Goal: Task Accomplishment & Management: Use online tool/utility

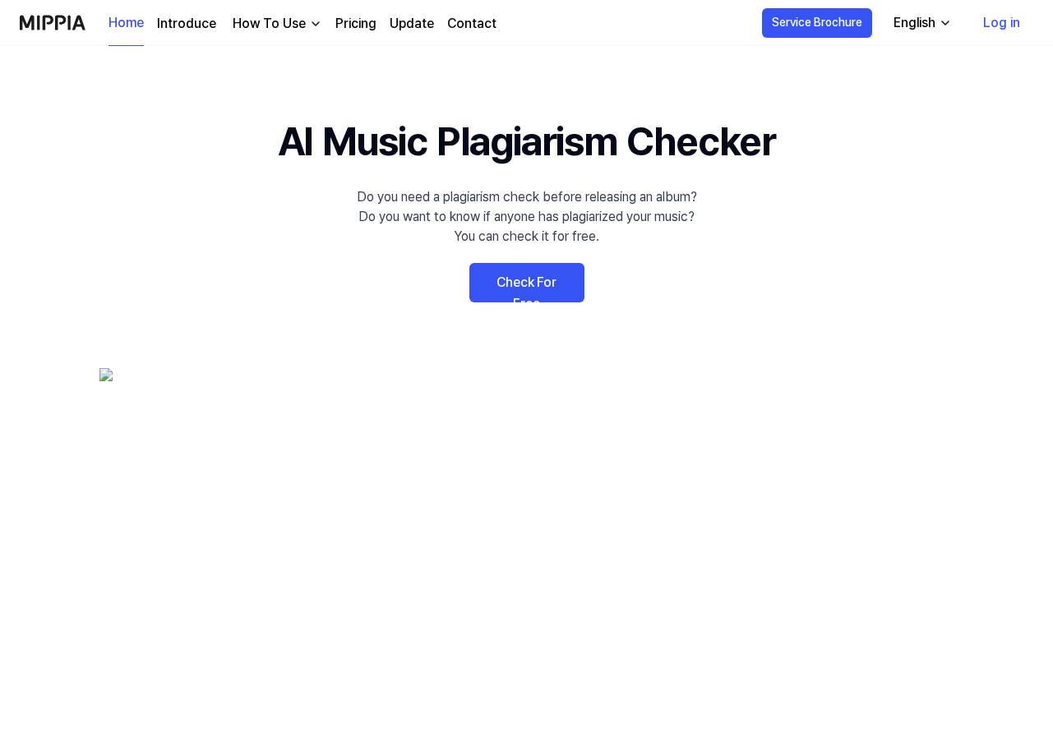
click at [531, 280] on link "Check For Free" at bounding box center [526, 282] width 115 height 39
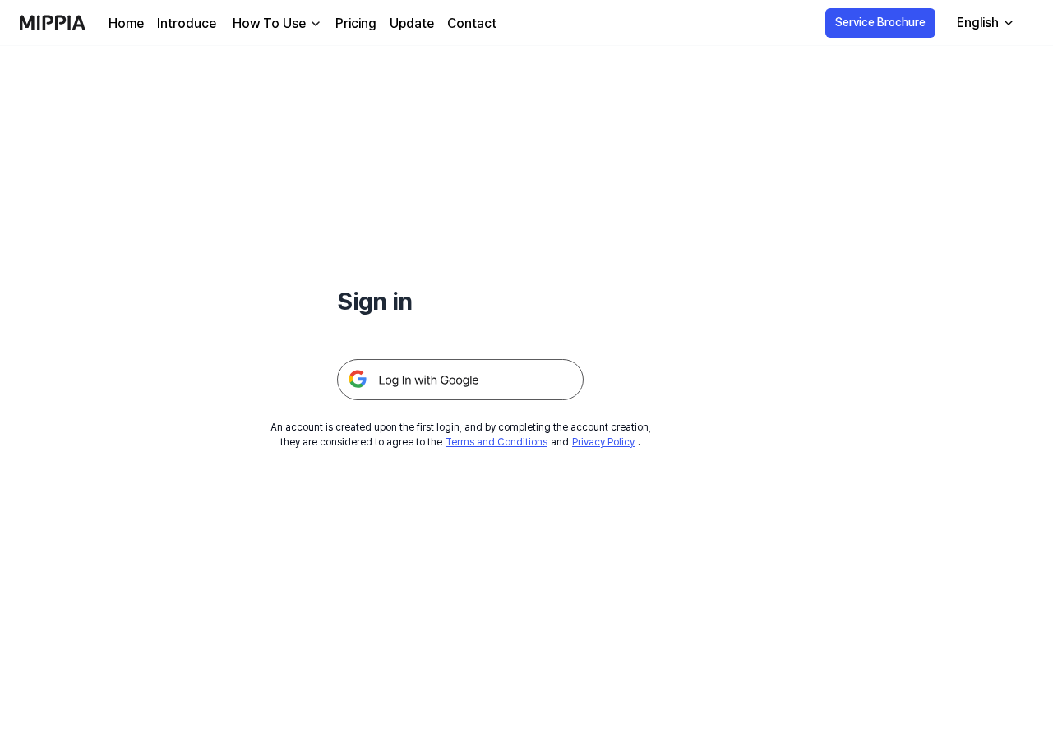
click at [468, 371] on img at bounding box center [460, 379] width 246 height 41
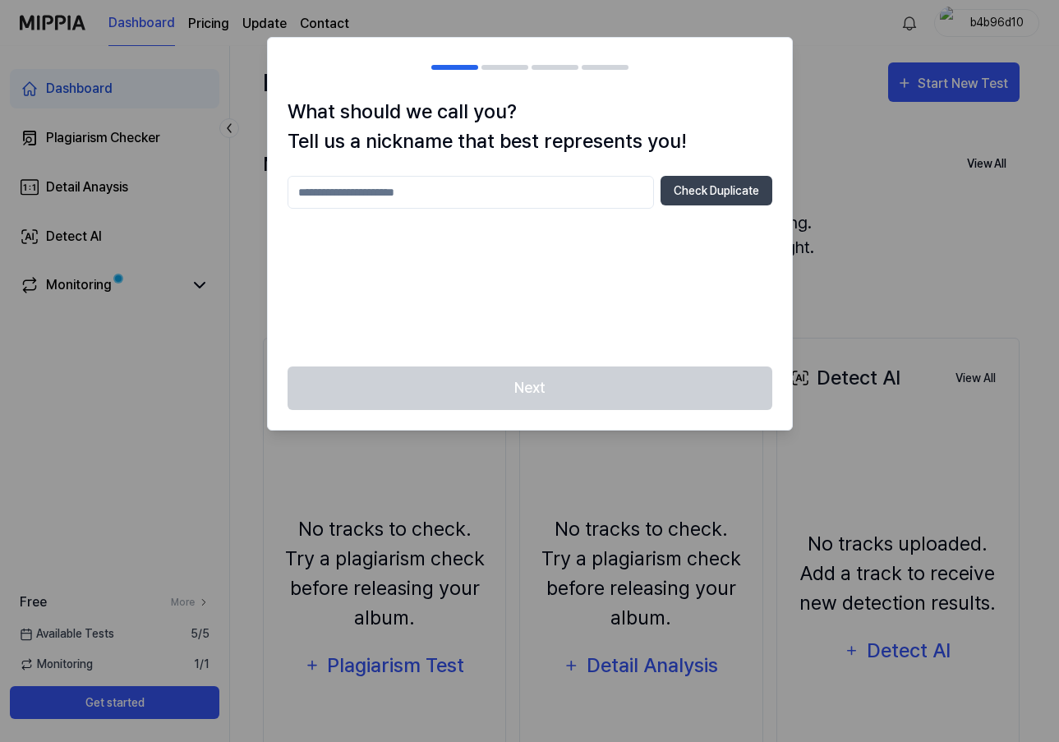
click at [857, 74] on div at bounding box center [529, 371] width 1059 height 742
click at [809, 174] on div at bounding box center [529, 371] width 1059 height 742
click at [591, 385] on div "Next" at bounding box center [530, 397] width 524 height 63
click at [827, 281] on div at bounding box center [529, 371] width 1059 height 742
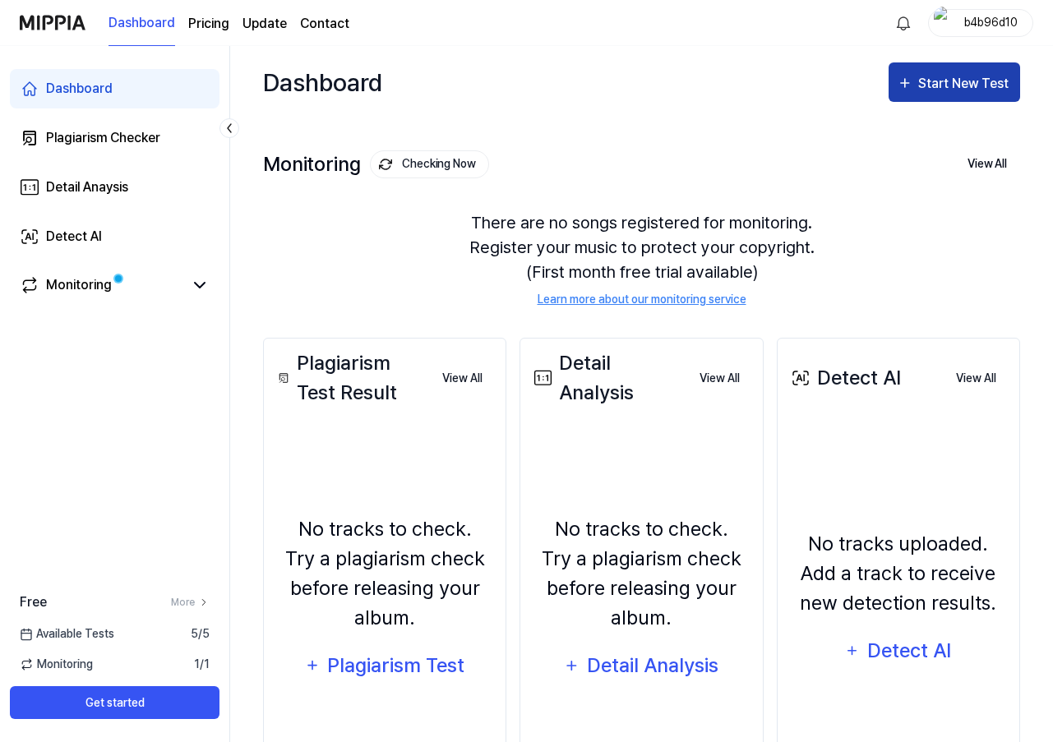
click at [928, 82] on div "Start New Test" at bounding box center [965, 83] width 94 height 21
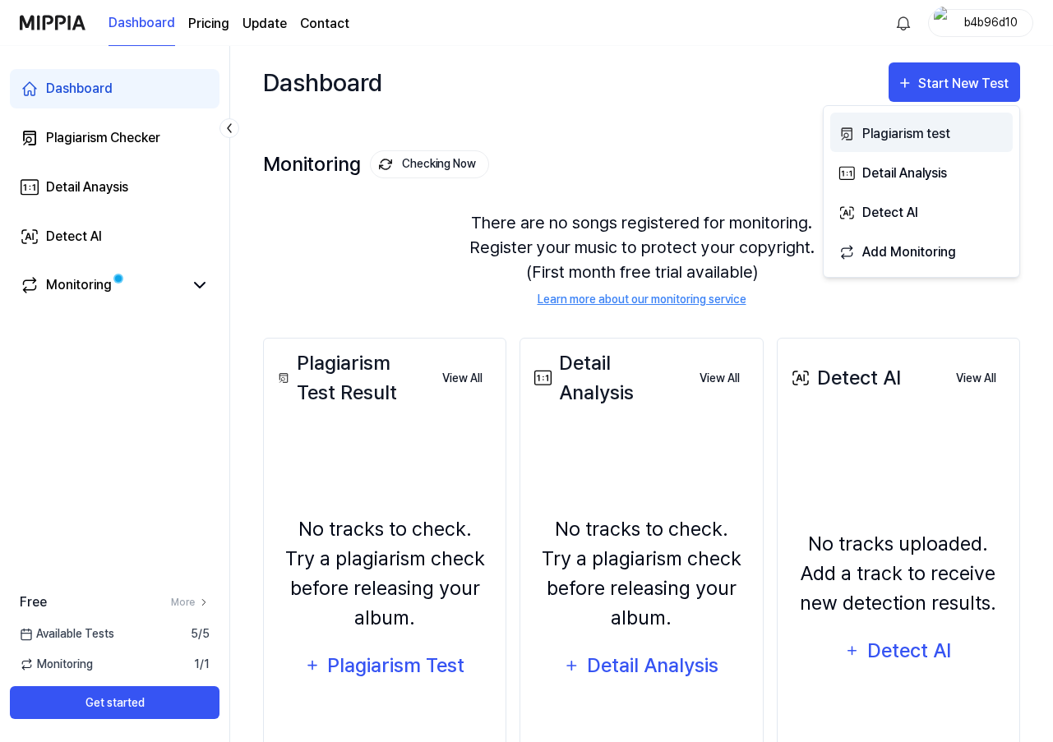
click at [904, 126] on div "Plagiarism test" at bounding box center [933, 133] width 143 height 21
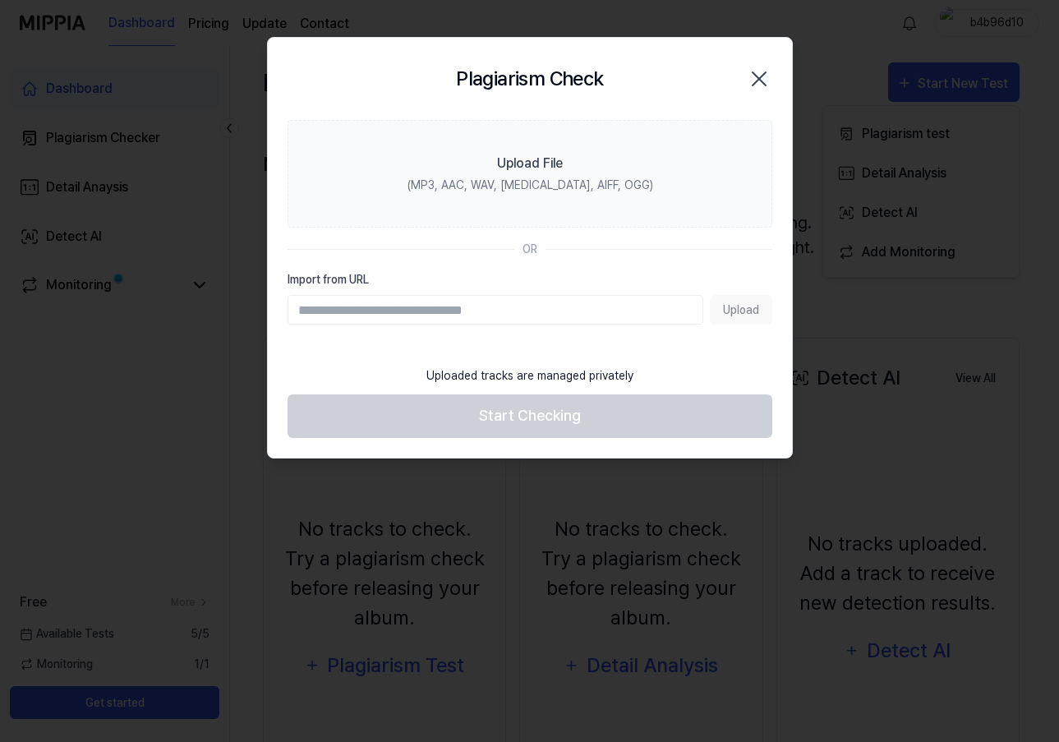
click at [757, 306] on div "Upload" at bounding box center [530, 310] width 485 height 30
click at [644, 308] on input "Import from URL" at bounding box center [496, 310] width 416 height 30
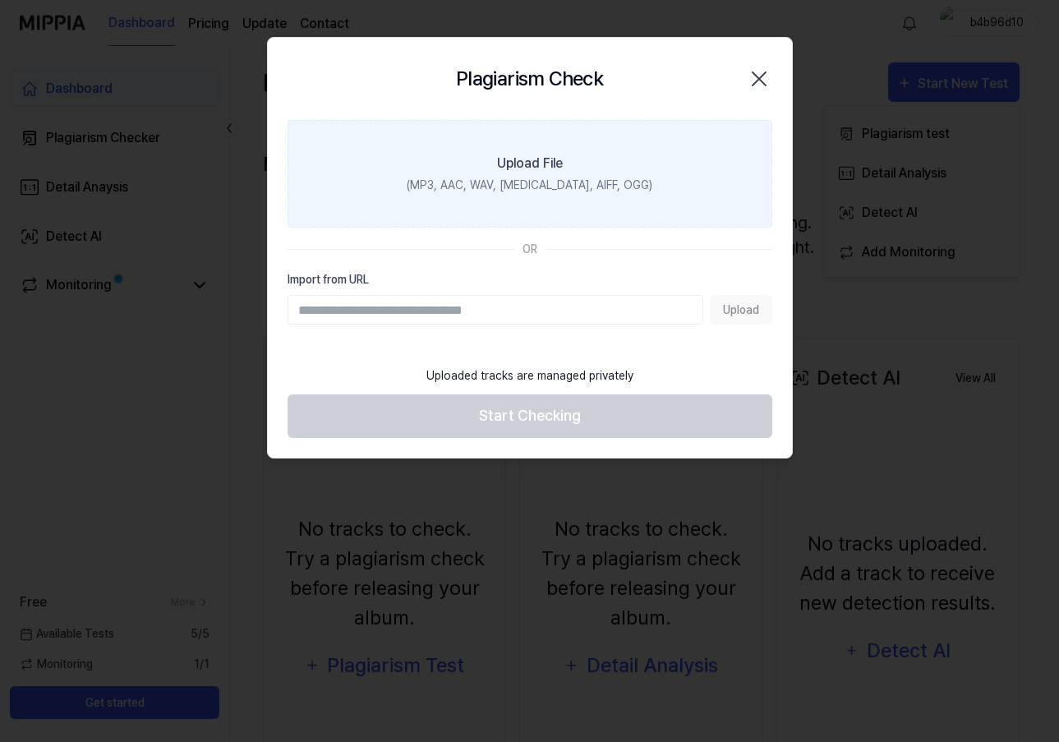
click at [597, 197] on label "Upload File (MP3, AAC, WAV, FLAC, AIFF, OGG)" at bounding box center [530, 174] width 485 height 108
click at [0, 0] on input "Upload File (MP3, AAC, WAV, FLAC, AIFF, OGG)" at bounding box center [0, 0] width 0 height 0
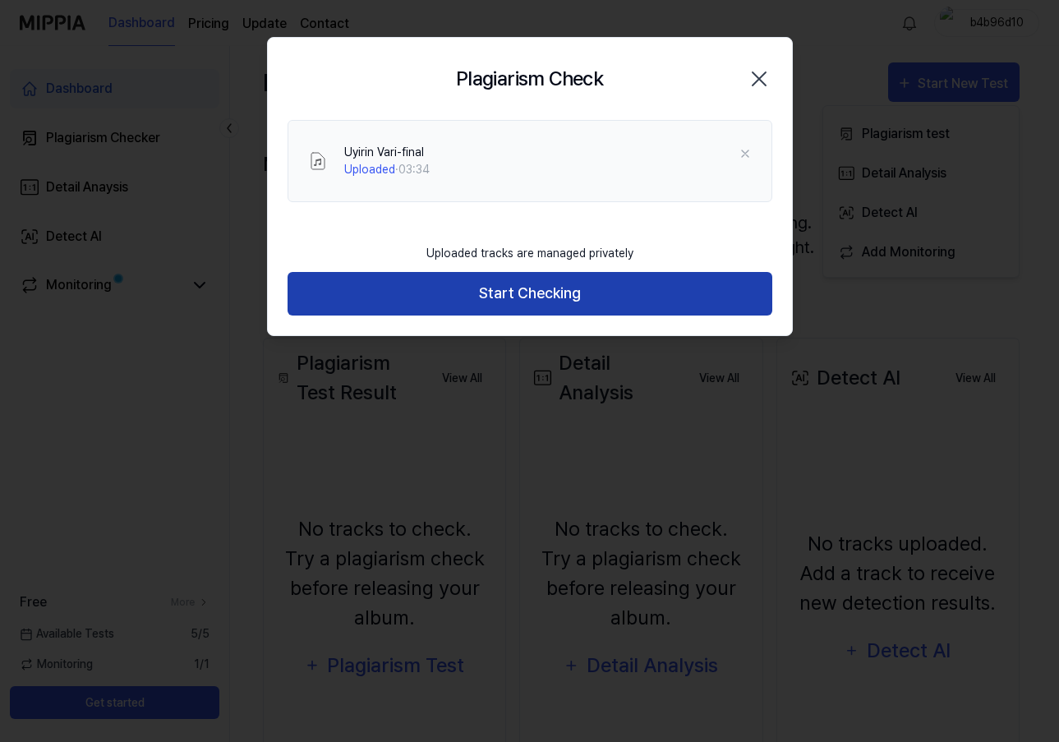
click at [542, 293] on button "Start Checking" at bounding box center [530, 294] width 485 height 44
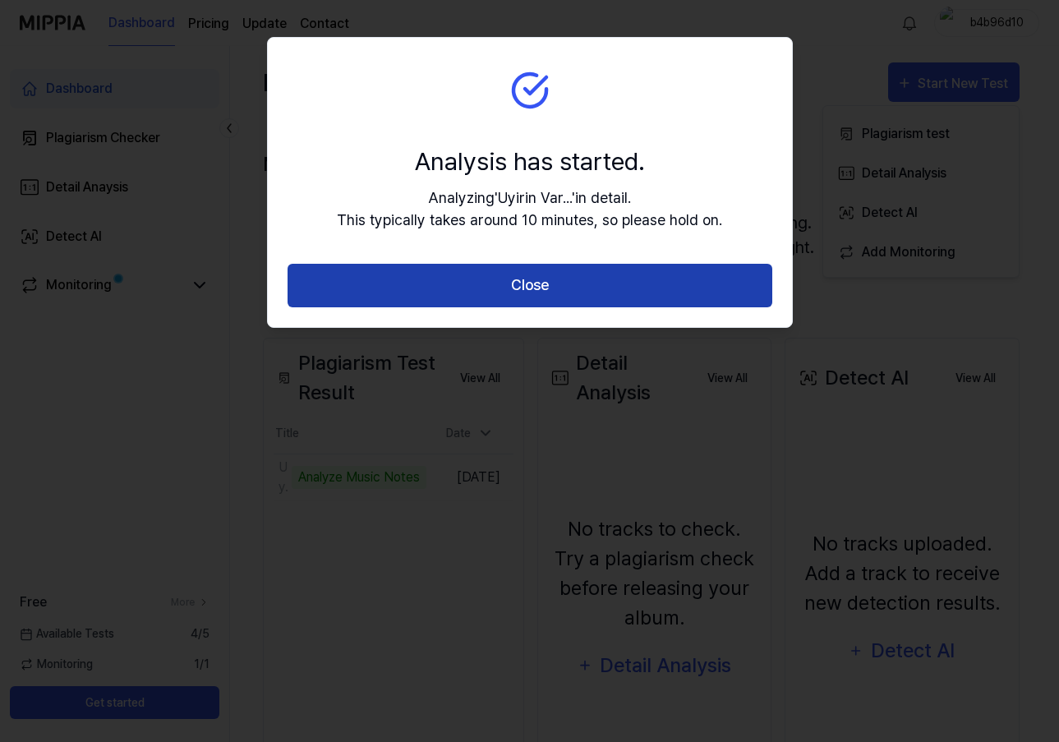
click at [522, 285] on button "Close" at bounding box center [530, 286] width 485 height 44
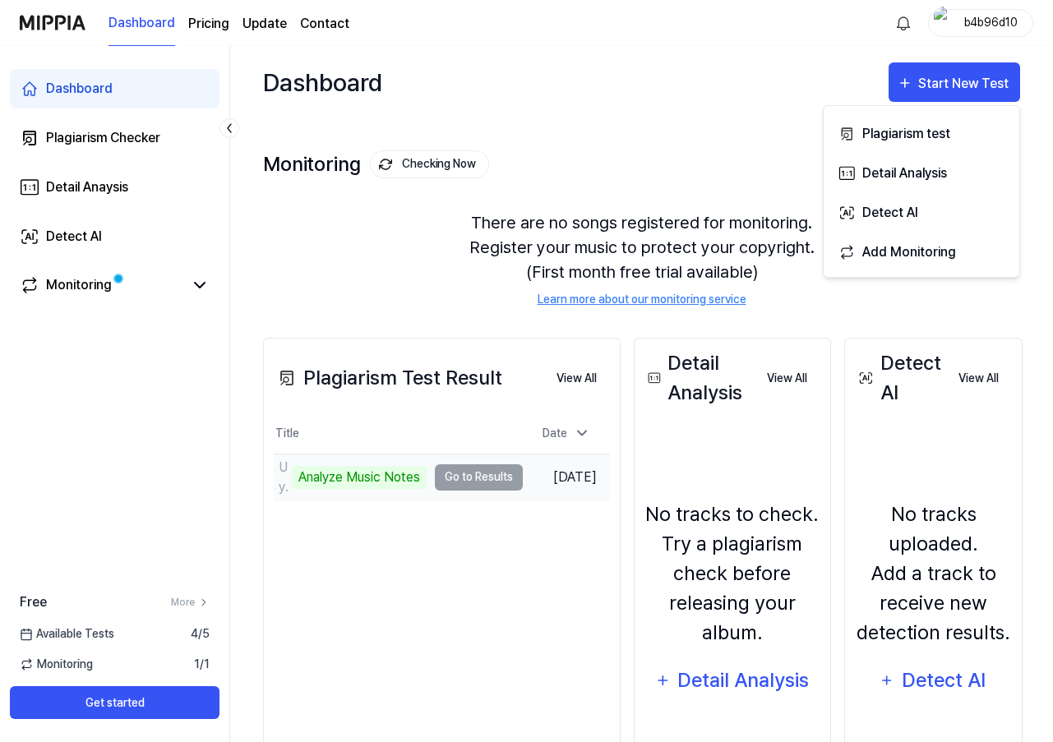
click at [458, 475] on td "Uyirin Vari-final Analyze Music Notes Go to Results" at bounding box center [398, 477] width 249 height 46
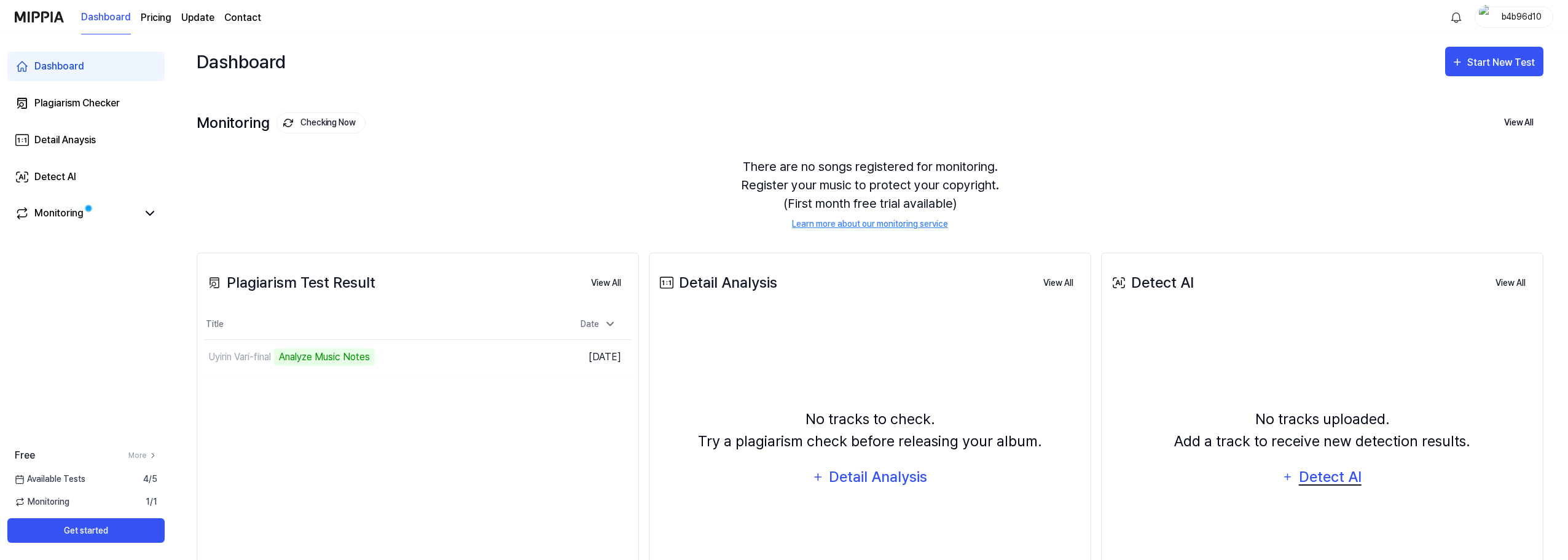
click at [791, 471] on div "Detect AI" at bounding box center [1329, 476] width 66 height 23
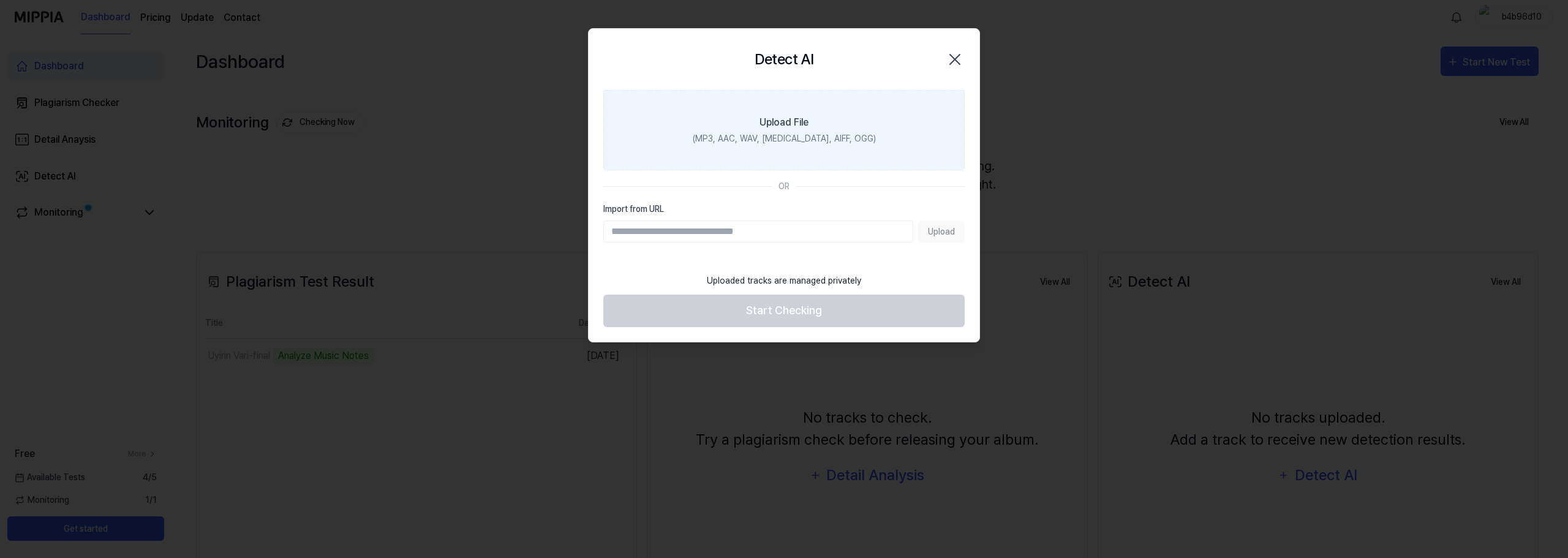
click at [789, 111] on label "Upload File (MP3, AAC, WAV, FLAC, AIFF, OGG)" at bounding box center [784, 130] width 362 height 80
click at [0, 0] on input "Upload File (MP3, AAC, WAV, FLAC, AIFF, OGG)" at bounding box center [0, 0] width 0 height 0
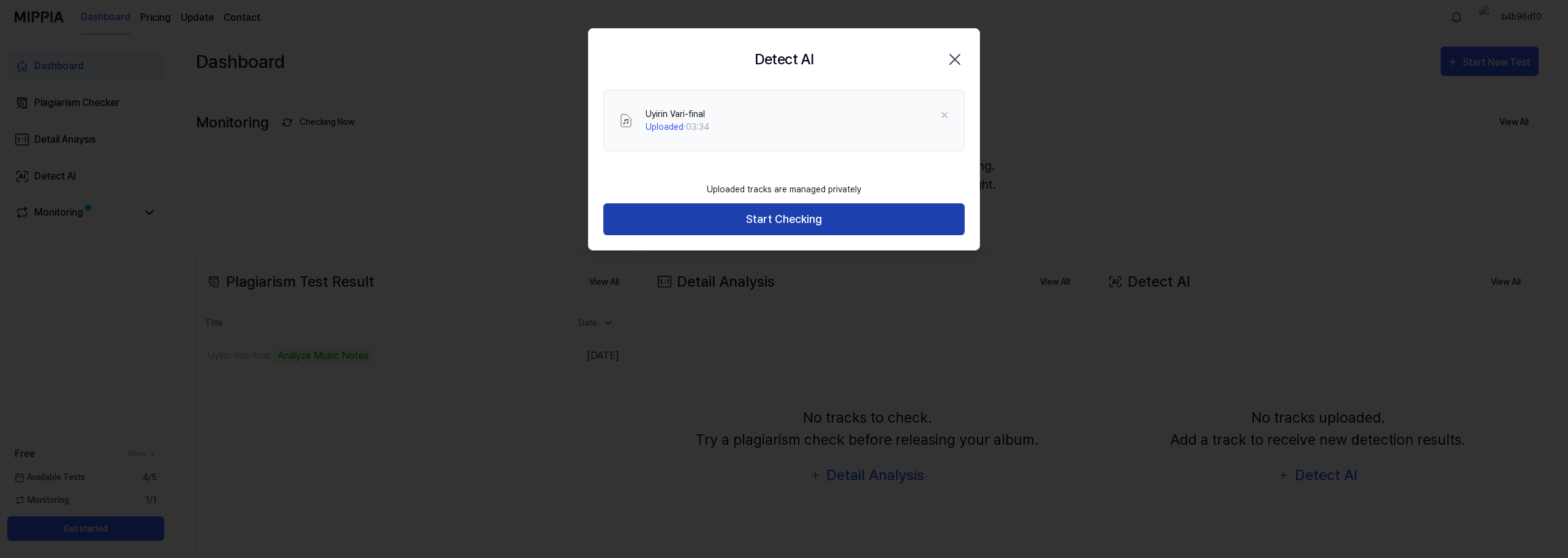
click at [789, 224] on button "Start Checking" at bounding box center [784, 220] width 362 height 33
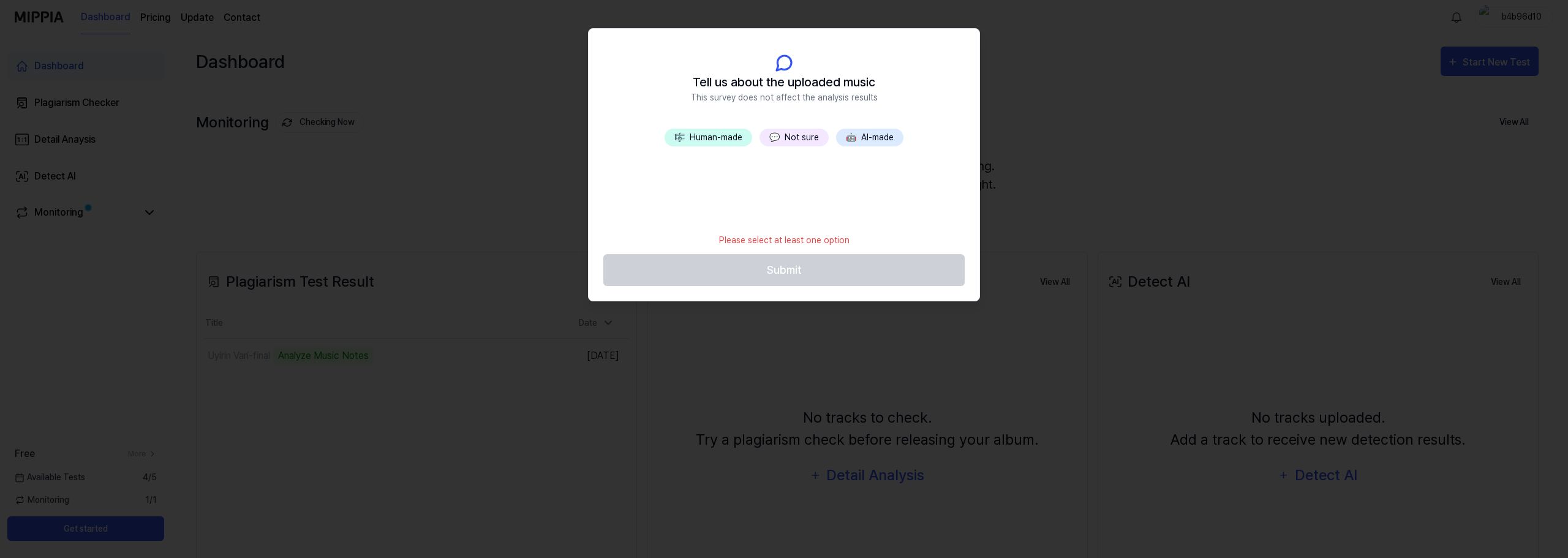
click at [789, 136] on button "💬 Not sure" at bounding box center [794, 138] width 69 height 18
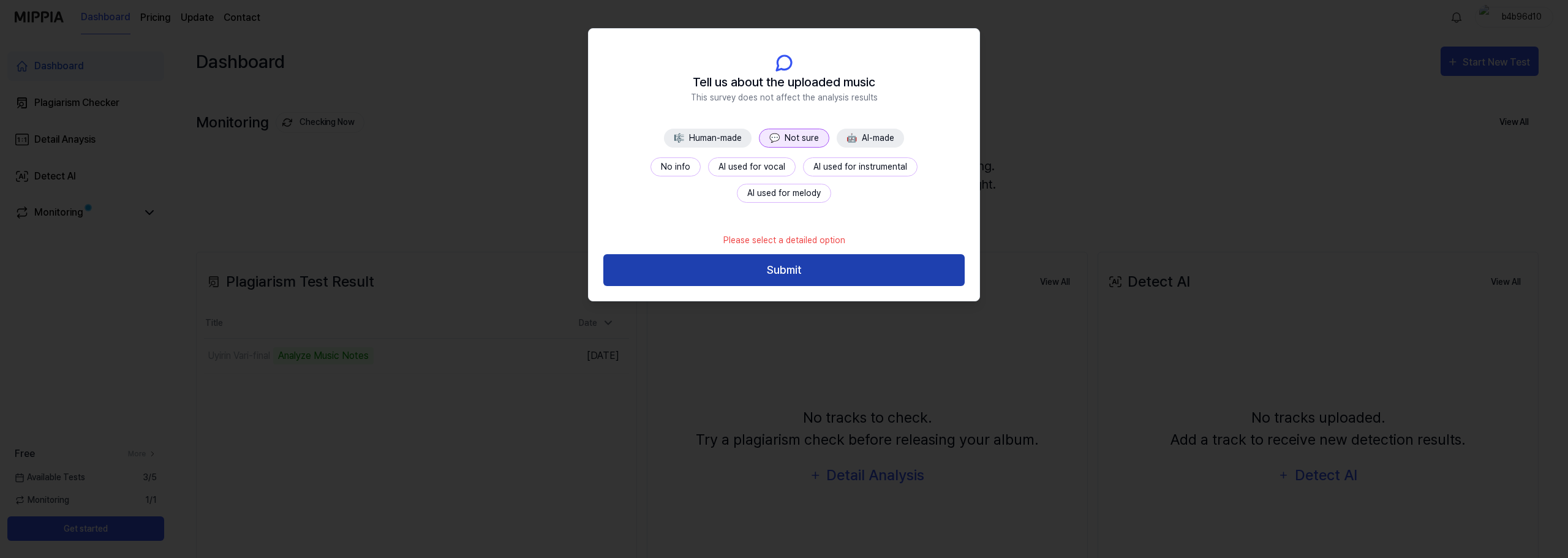
click at [789, 270] on button "Submit" at bounding box center [784, 270] width 362 height 33
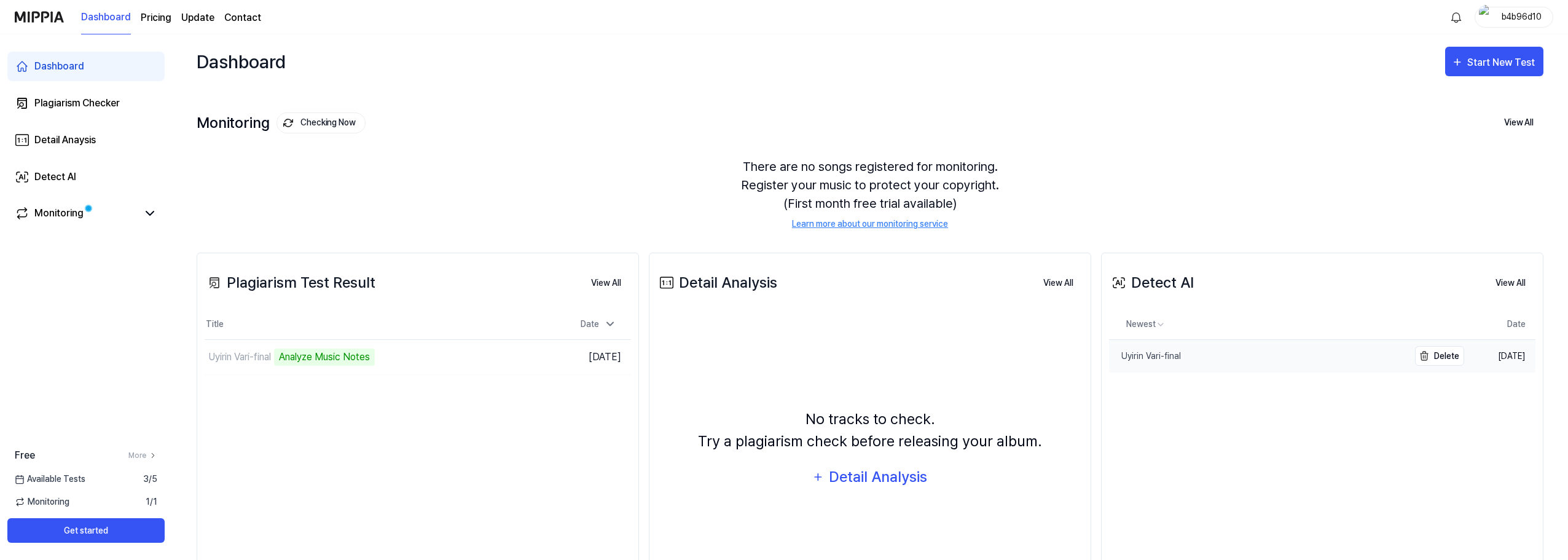
click at [791, 353] on div "Uyirin Vari-final" at bounding box center [1145, 356] width 72 height 13
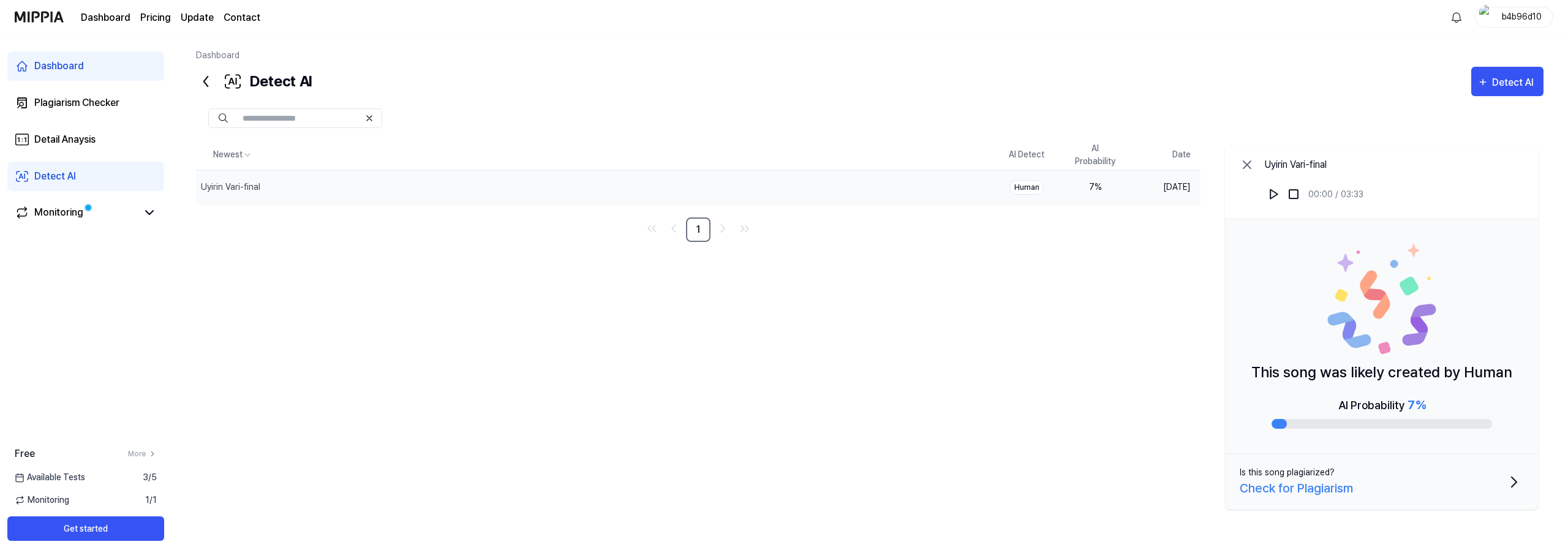
click at [789, 302] on div "Newest AI Detect AI Probability Date Uyirin Vari-final Delete Human 7 % Aug 12,…" at bounding box center [870, 327] width 1348 height 374
